Goal: Information Seeking & Learning: Find specific fact

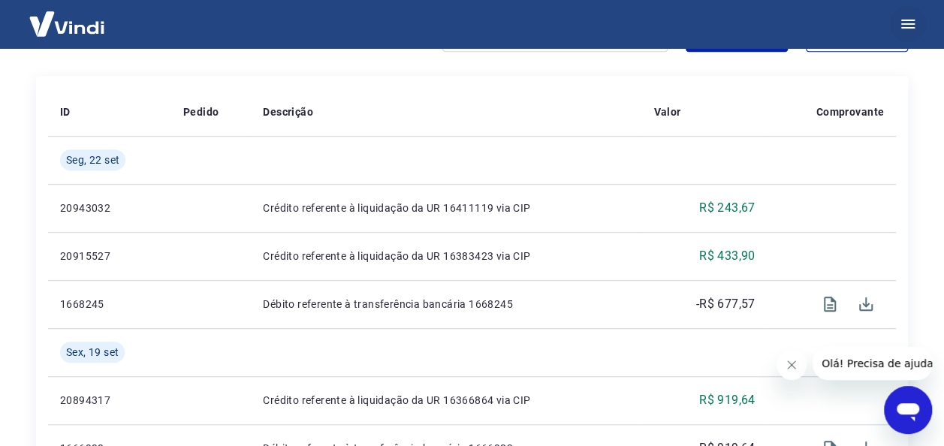
click at [915, 23] on icon "button" at bounding box center [908, 24] width 18 height 18
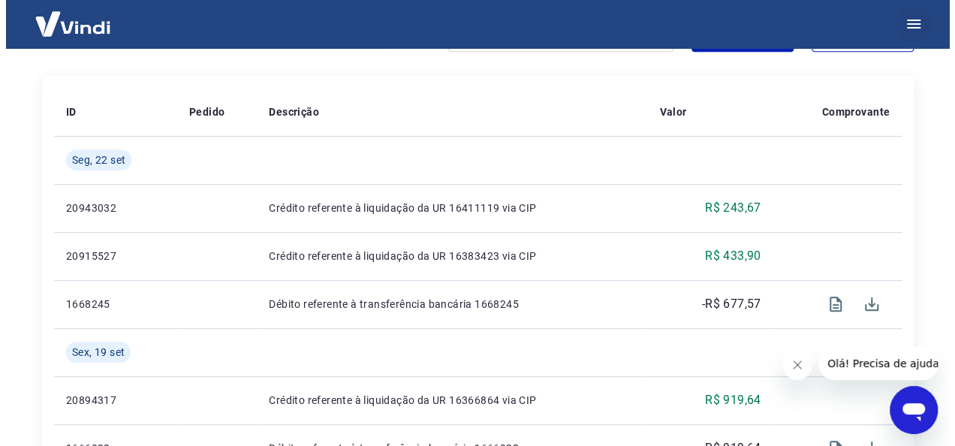
scroll to position [332, 0]
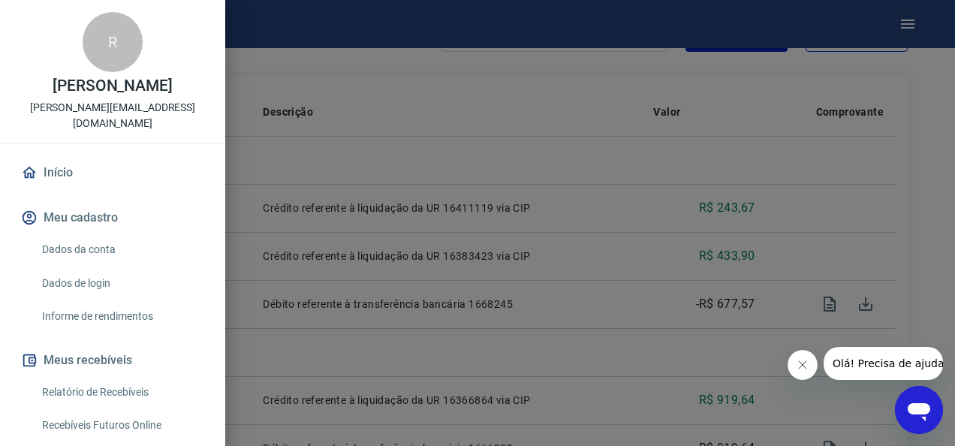
click at [904, 26] on div at bounding box center [477, 223] width 955 height 446
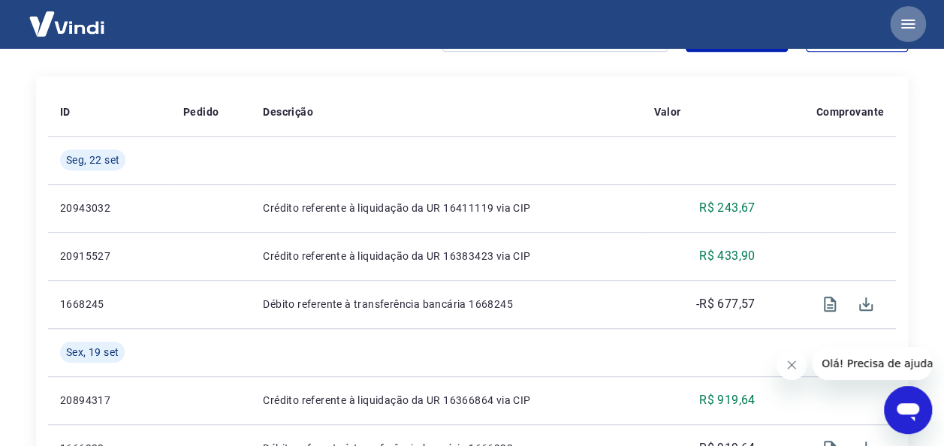
click at [912, 24] on icon "button" at bounding box center [908, 24] width 14 height 9
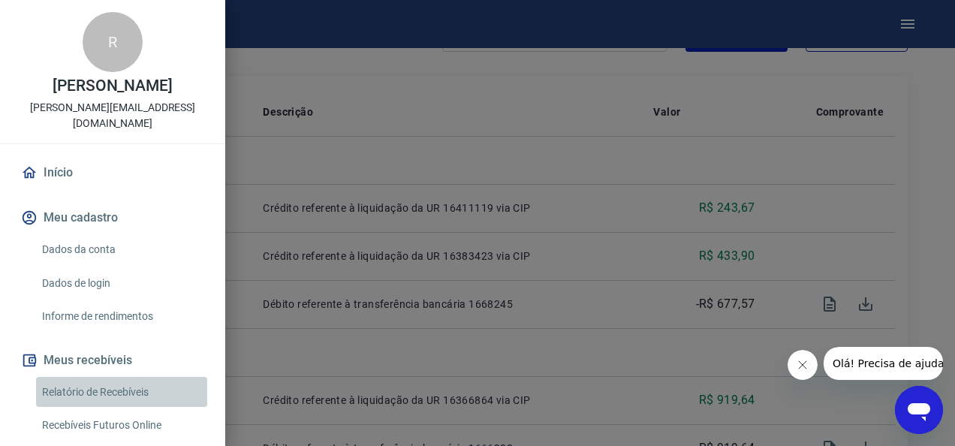
click at [122, 387] on link "Relatório de Recebíveis" at bounding box center [121, 392] width 171 height 31
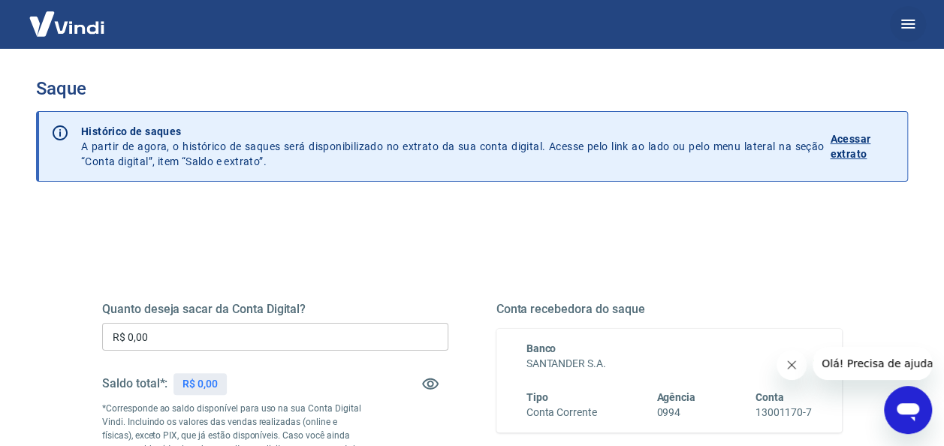
click at [915, 30] on icon "button" at bounding box center [908, 24] width 18 height 18
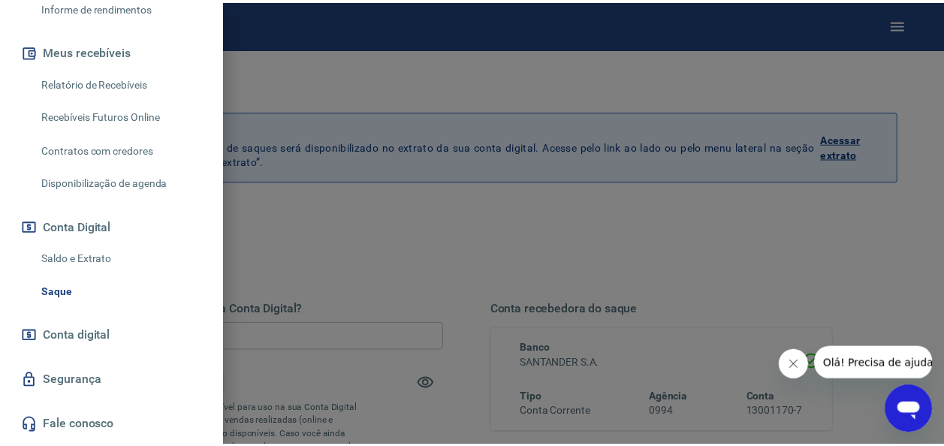
scroll to position [312, 0]
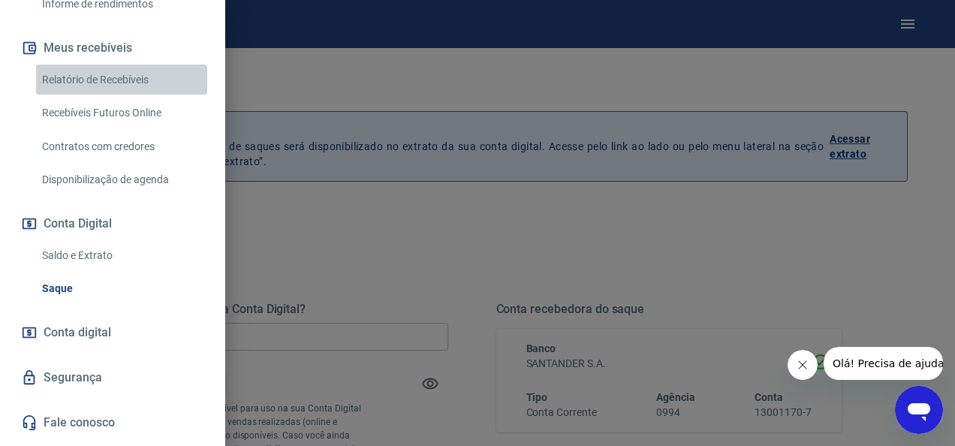
click at [126, 71] on link "Relatório de Recebíveis" at bounding box center [121, 80] width 171 height 31
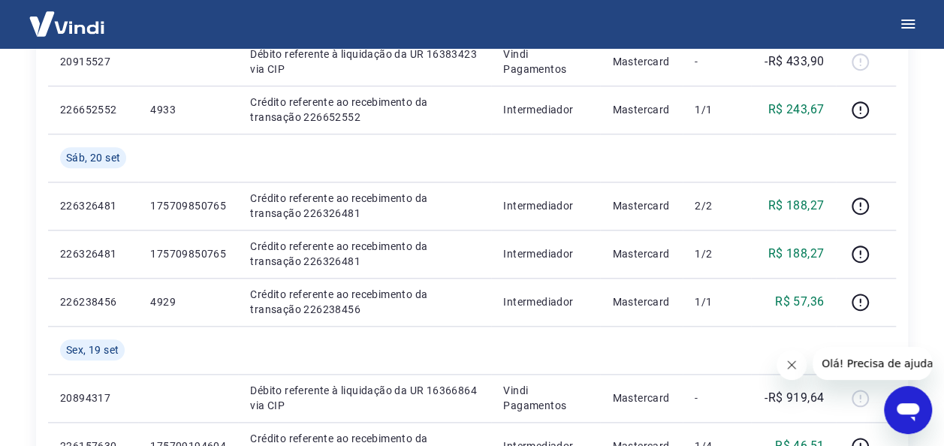
scroll to position [691, 0]
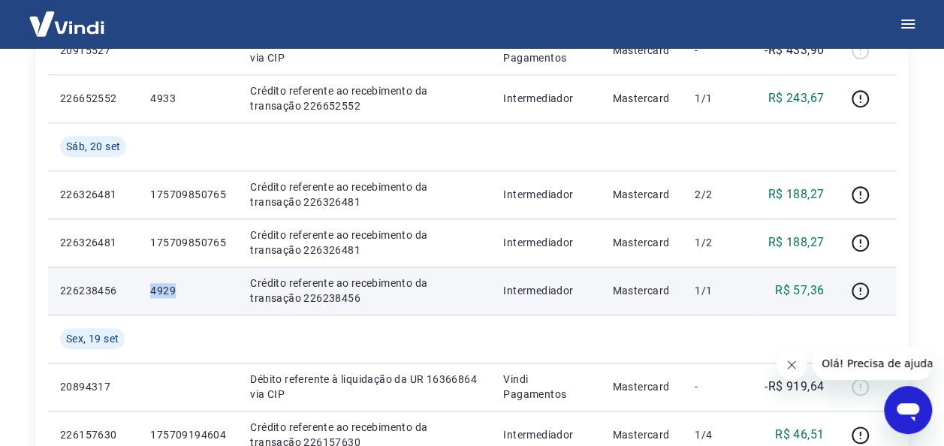
drag, startPoint x: 176, startPoint y: 288, endPoint x: 146, endPoint y: 289, distance: 29.3
click at [146, 289] on td "4929" at bounding box center [188, 291] width 100 height 48
copy p "4929"
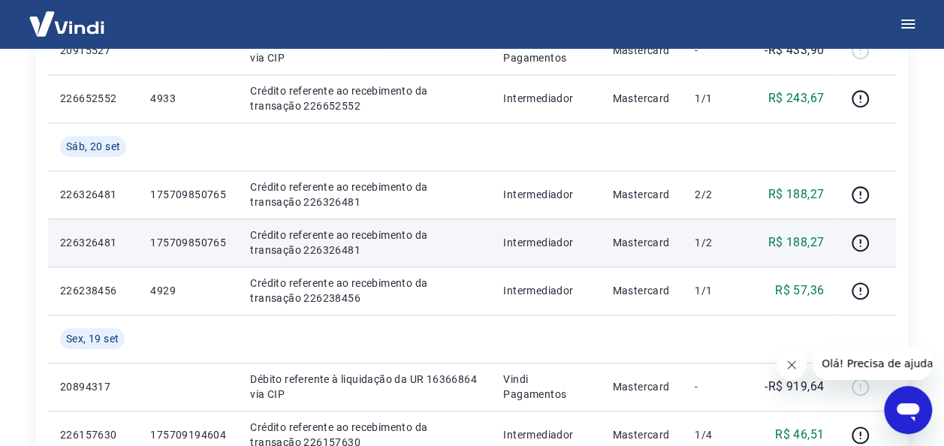
click at [217, 240] on p "175709850765" at bounding box center [188, 242] width 76 height 15
drag, startPoint x: 231, startPoint y: 242, endPoint x: 143, endPoint y: 257, distance: 89.1
click at [143, 257] on td "175709850765" at bounding box center [188, 242] width 100 height 48
copy p "175709850765"
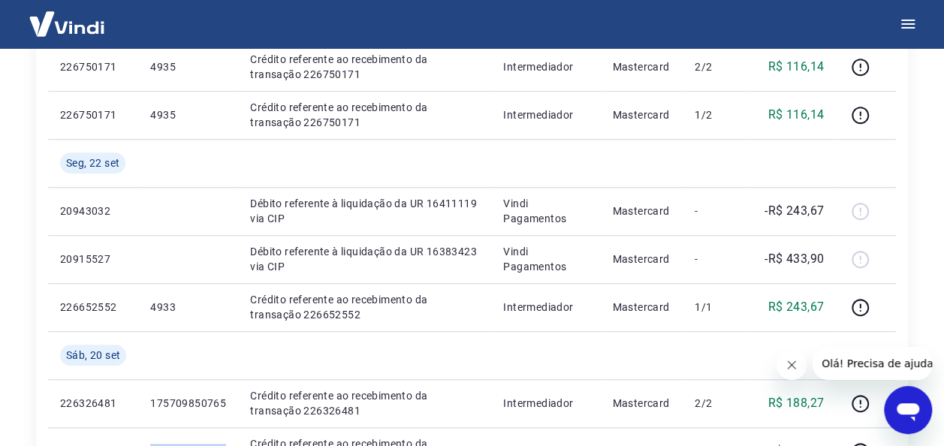
scroll to position [484, 0]
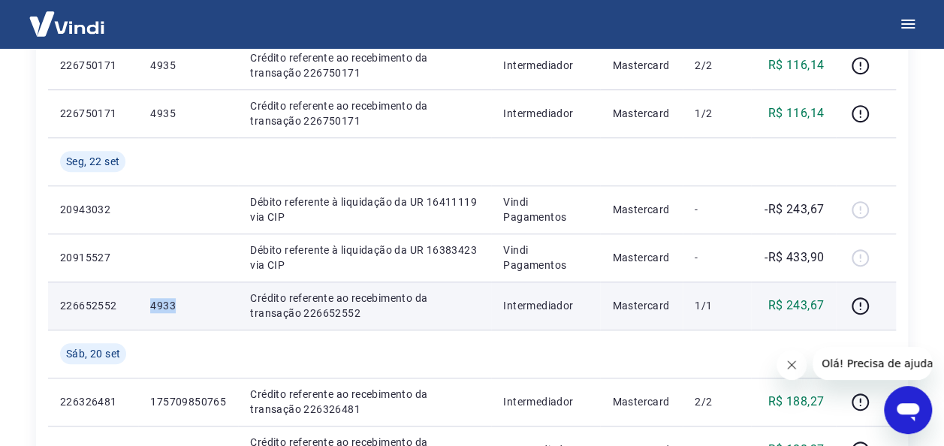
drag, startPoint x: 183, startPoint y: 302, endPoint x: 152, endPoint y: 303, distance: 31.5
click at [152, 303] on p "4933" at bounding box center [188, 305] width 76 height 15
copy p "4933"
